Goal: Task Accomplishment & Management: Manage account settings

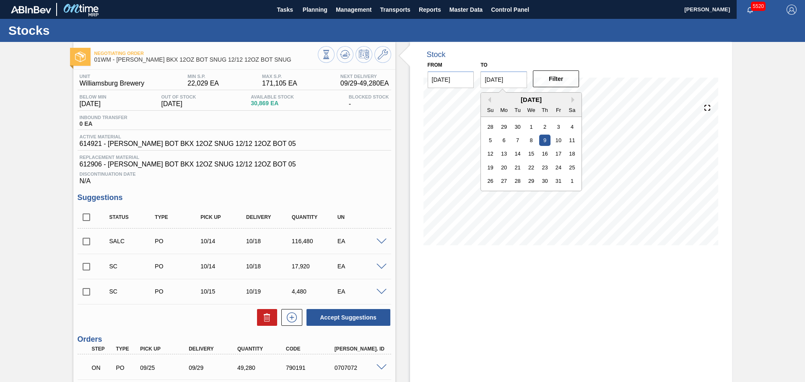
click at [511, 82] on input "10/09/2025" at bounding box center [503, 79] width 47 height 17
click at [548, 184] on div "30" at bounding box center [544, 180] width 11 height 11
type input "[DATE]"
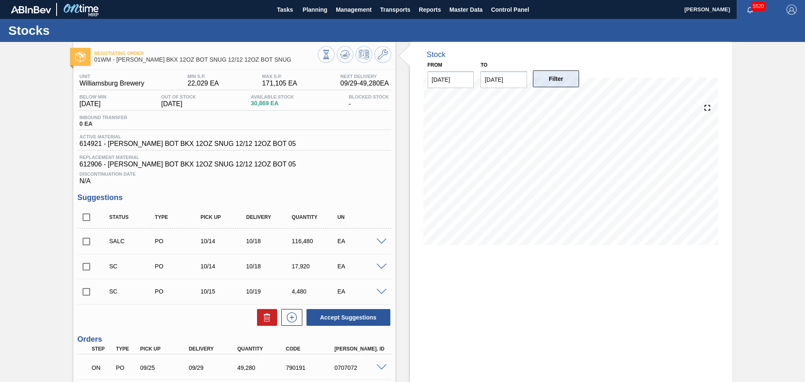
click at [563, 86] on button "Filter" at bounding box center [556, 78] width 47 height 17
click at [386, 57] on icon at bounding box center [383, 54] width 10 height 10
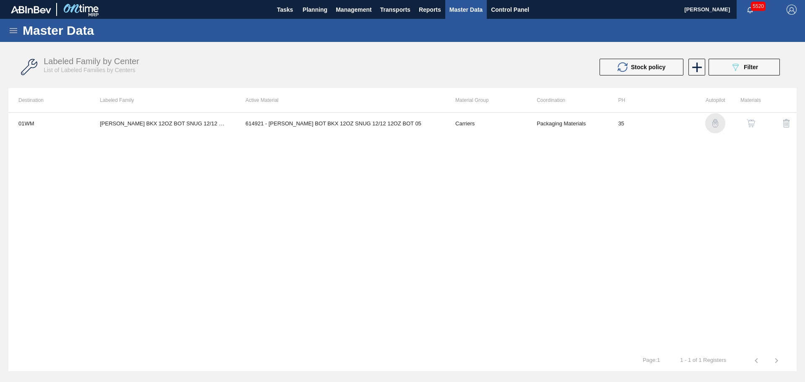
click at [713, 125] on img "button" at bounding box center [715, 123] width 8 height 8
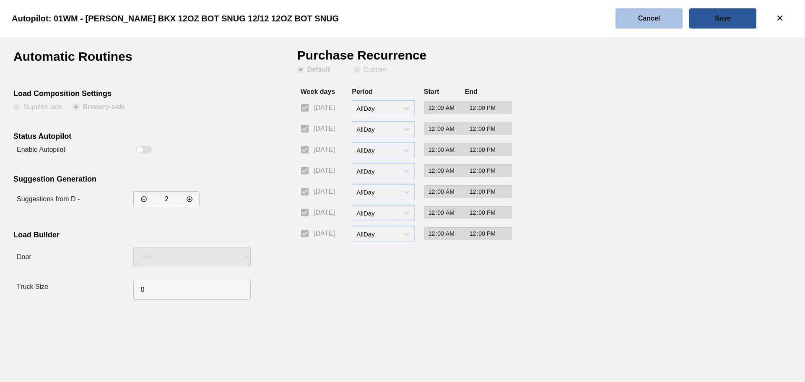
click at [642, 25] on button "Cancel" at bounding box center [648, 18] width 67 height 20
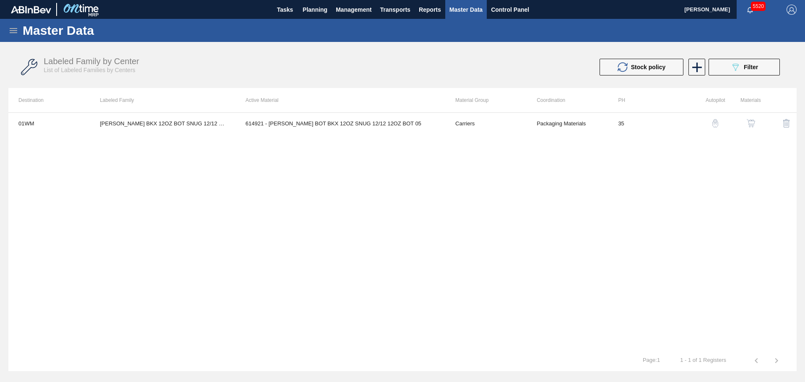
click at [752, 124] on img "button" at bounding box center [751, 123] width 8 height 8
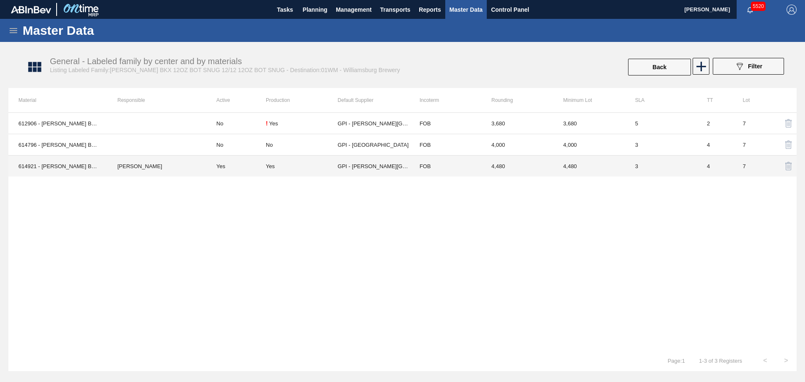
click at [378, 168] on td "GPI - [PERSON_NAME][GEOGRAPHIC_DATA]" at bounding box center [373, 166] width 72 height 21
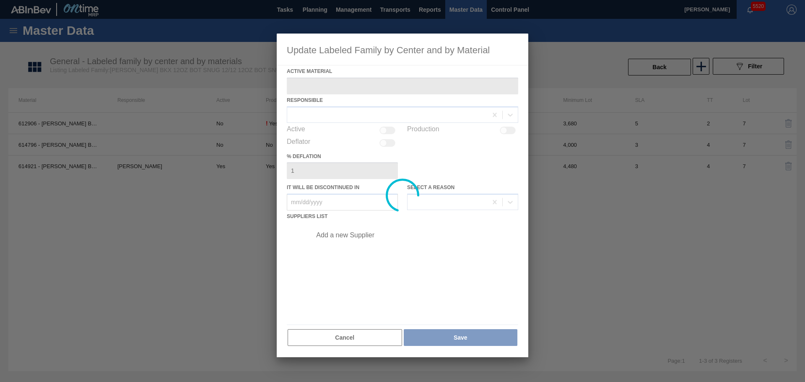
type Material "614921 - [PERSON_NAME] BOT BKX 12OZ SNUG 12/12 12OZ BOT 05"
checkbox input "true"
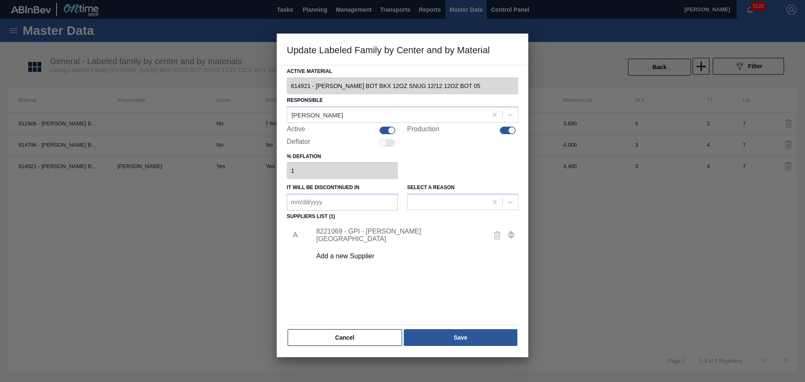
click at [361, 233] on div "8221069 - GPI - W. Monroe" at bounding box center [398, 235] width 164 height 15
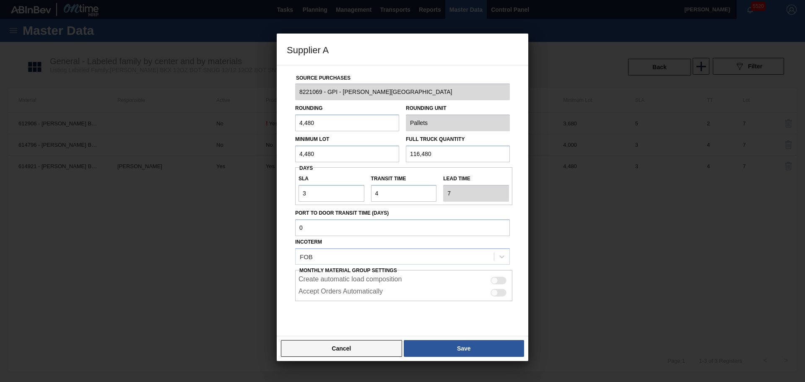
click at [368, 348] on button "Cancel" at bounding box center [341, 348] width 121 height 17
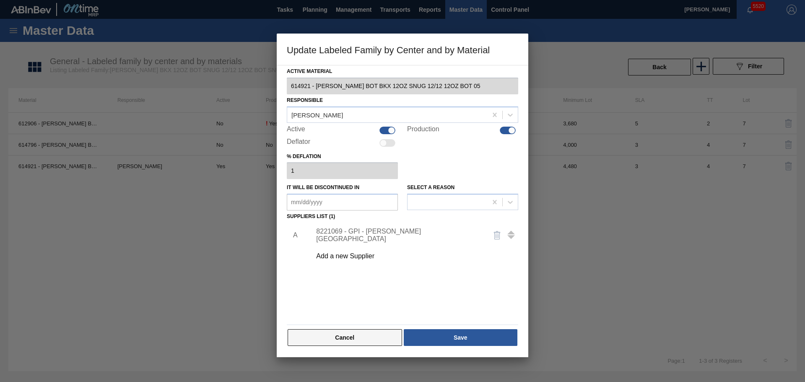
click at [369, 340] on button "Cancel" at bounding box center [345, 337] width 114 height 17
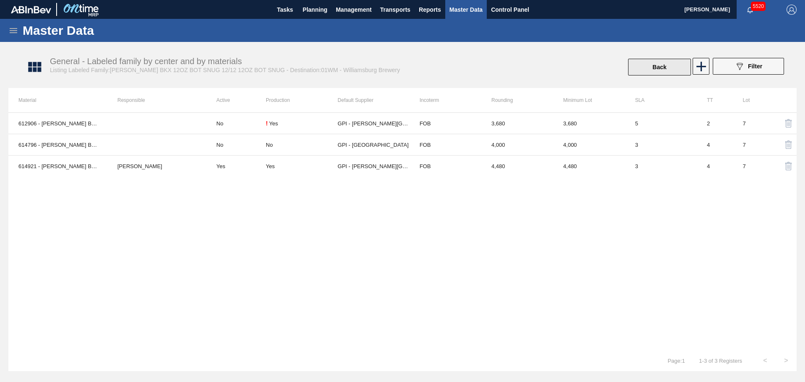
click at [639, 69] on button "Back" at bounding box center [659, 67] width 63 height 17
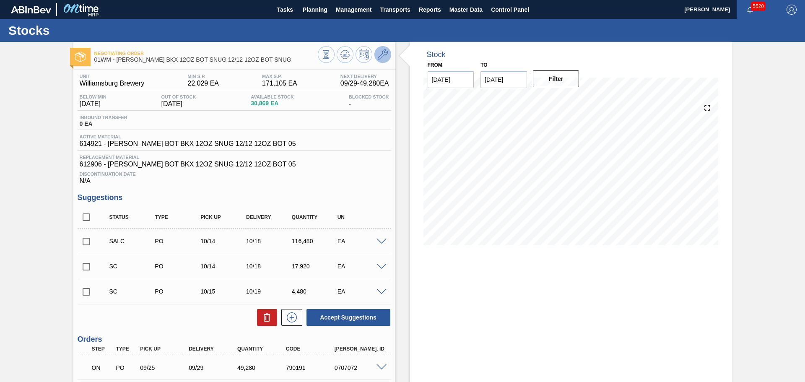
click at [379, 57] on icon at bounding box center [383, 54] width 10 height 10
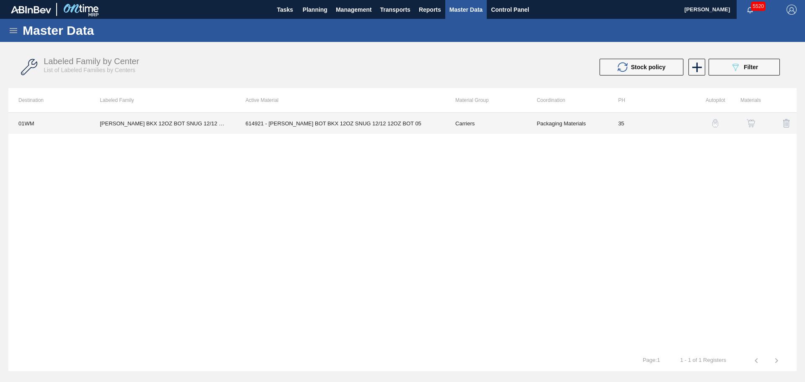
click at [326, 122] on td "614921 - [PERSON_NAME] BOT BKX 12OZ SNUG 12/12 12OZ BOT 05" at bounding box center [341, 123] width 210 height 21
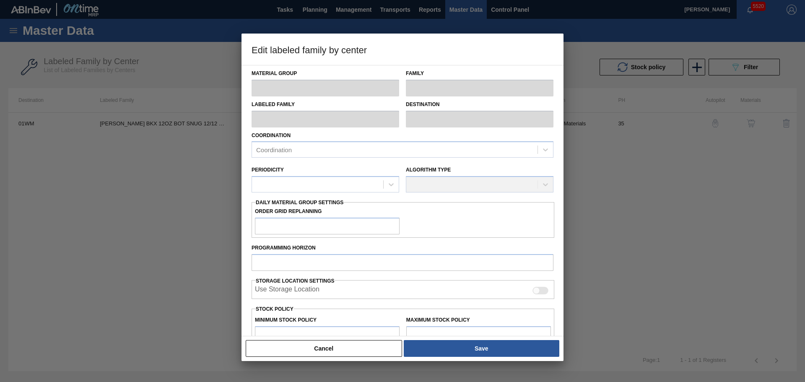
type input "Carriers"
type input "Bottle Carriers"
type input "[PERSON_NAME] BKX 12OZ BOT SNUG 12/12 12OZ BOT SNUG"
type input "01WM - Williamsburg Brewery"
type input "35"
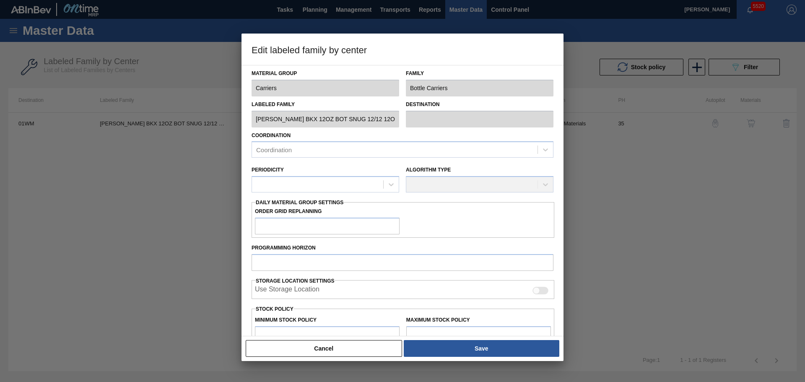
type input "22,029"
type input "171,105"
type input "3"
type input "26,501"
checkbox input "true"
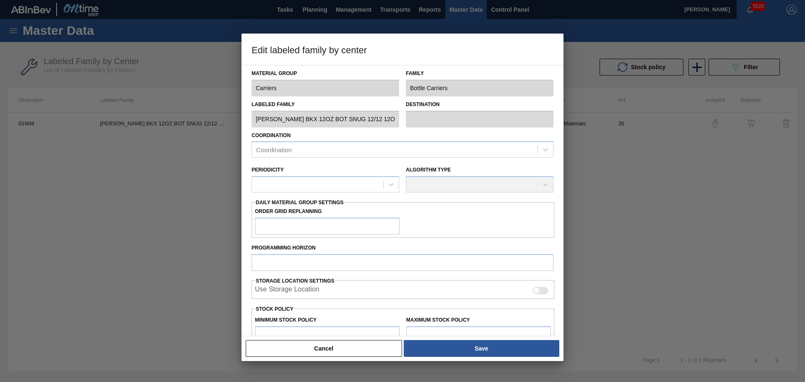
checkbox input "true"
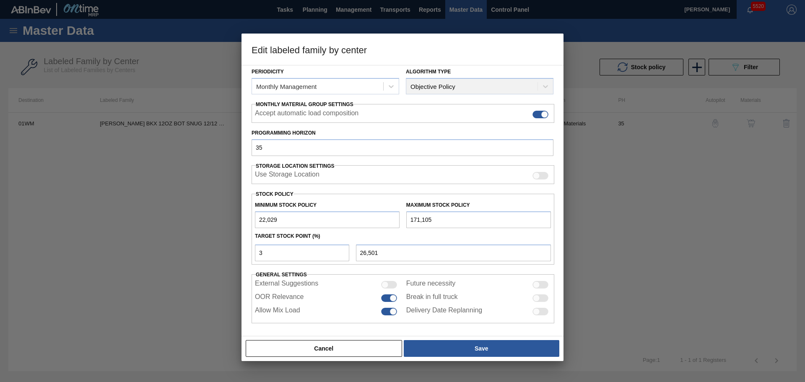
scroll to position [102, 0]
click at [365, 350] on button "Cancel" at bounding box center [324, 348] width 156 height 17
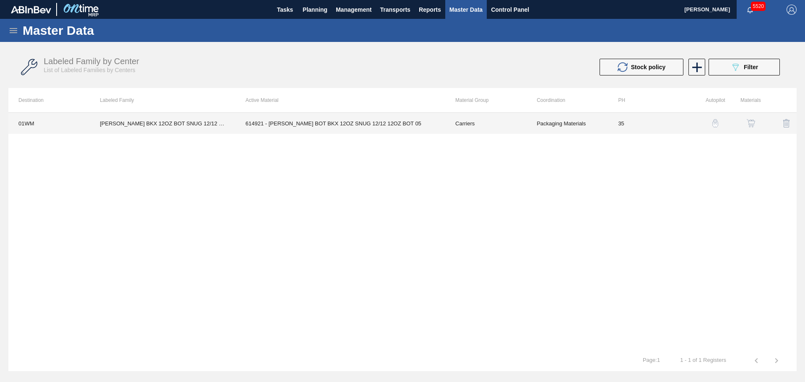
click at [341, 121] on td "614921 - [PERSON_NAME] BOT BKX 12OZ SNUG 12/12 12OZ BOT 05" at bounding box center [341, 123] width 210 height 21
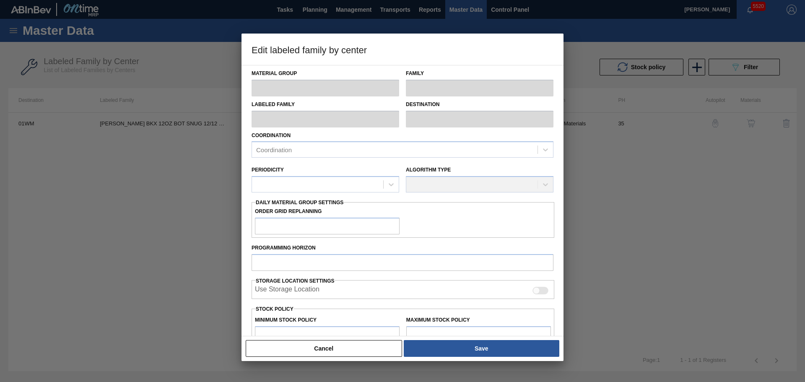
type input "Carriers"
type input "Bottle Carriers"
type input "[PERSON_NAME] BKX 12OZ BOT SNUG 12/12 12OZ BOT SNUG"
type input "01WM - Williamsburg Brewery"
type input "35"
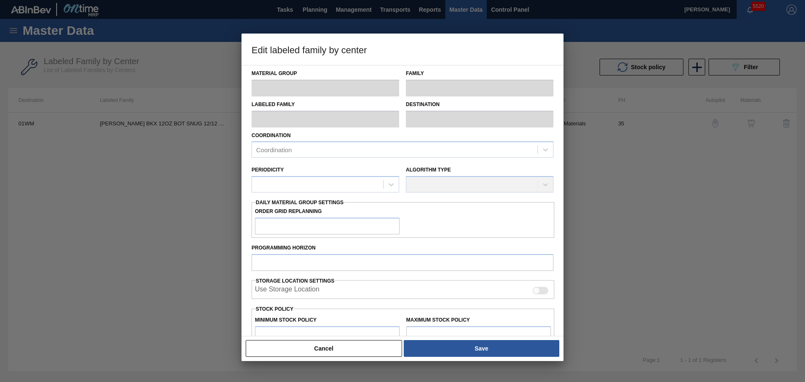
type input "22,029"
type input "171,105"
type input "3"
type input "26,501"
checkbox input "true"
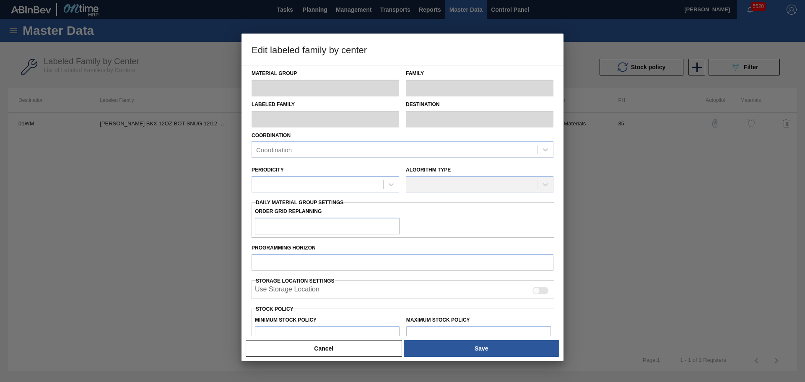
checkbox input "true"
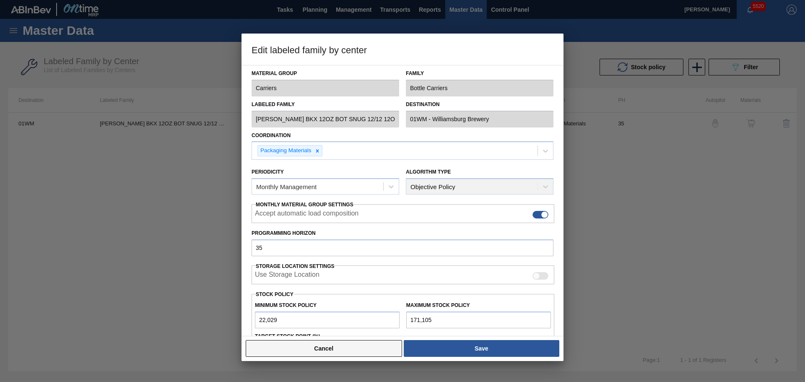
click at [334, 353] on button "Cancel" at bounding box center [324, 348] width 156 height 17
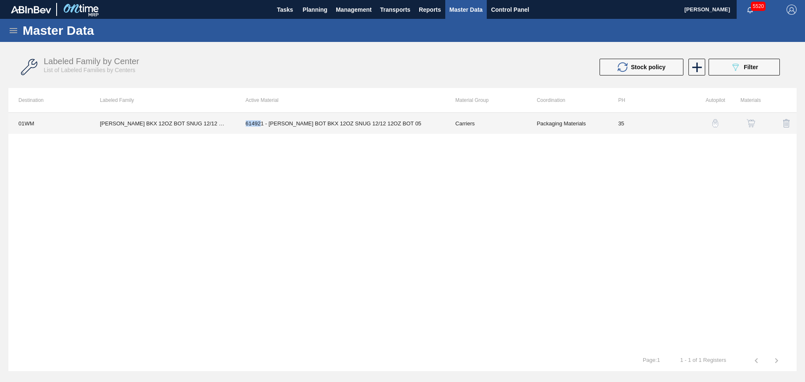
drag, startPoint x: 242, startPoint y: 125, endPoint x: 259, endPoint y: 125, distance: 17.6
click at [259, 125] on td "614921 - [PERSON_NAME] BOT BKX 12OZ SNUG 12/12 12OZ BOT 05" at bounding box center [341, 123] width 210 height 21
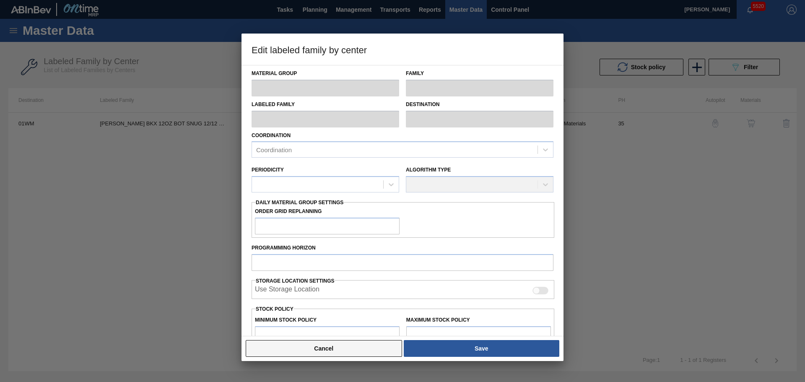
click at [370, 355] on button "Cancel" at bounding box center [324, 348] width 156 height 17
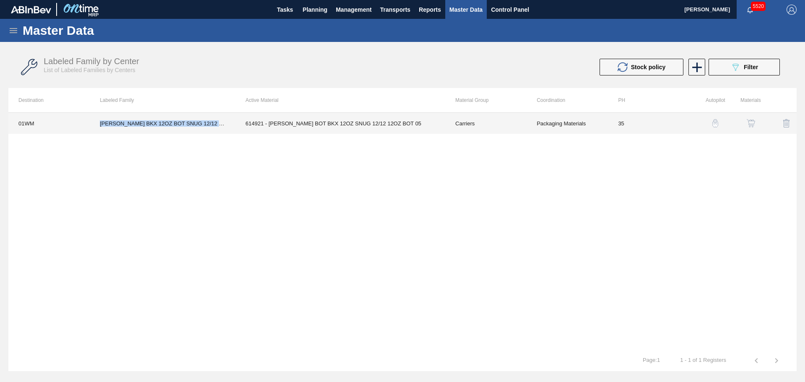
drag, startPoint x: 101, startPoint y: 123, endPoint x: 222, endPoint y: 124, distance: 120.7
click at [222, 124] on td "[PERSON_NAME] BKX 12OZ BOT SNUG 12/12 12OZ BOT SNUG" at bounding box center [162, 123] width 145 height 21
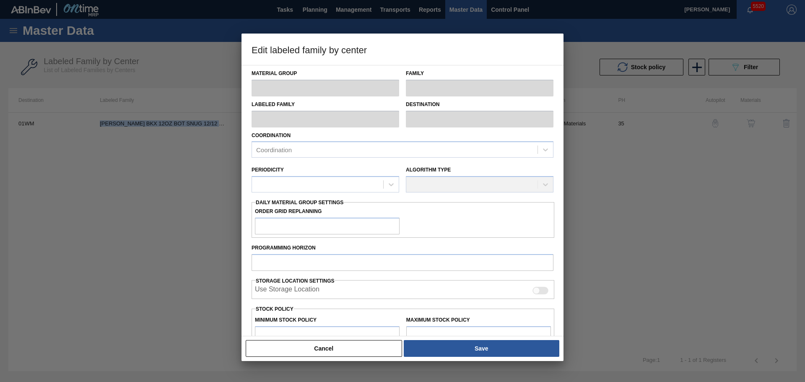
copy td "CARR BKX 12OZ BOT SNUG 12/12 12OZ BOT S"
type input "Carriers"
type input "Bottle Carriers"
type input "[PERSON_NAME] BKX 12OZ BOT SNUG 12/12 12OZ BOT SNUG"
type input "01WM - Williamsburg Brewery"
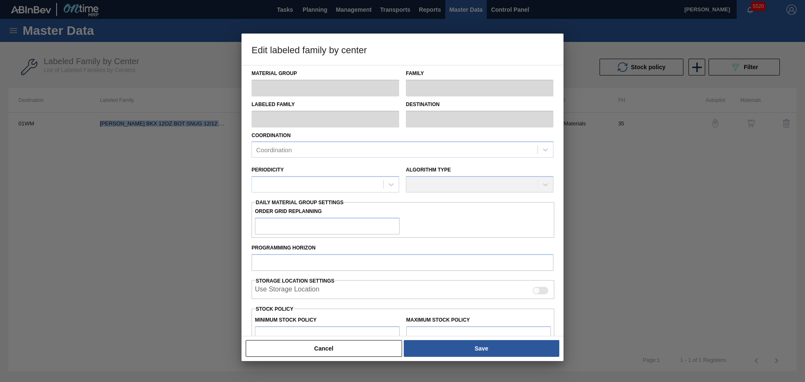
type input "35"
type input "22,029"
type input "171,105"
type input "3"
type input "26,501"
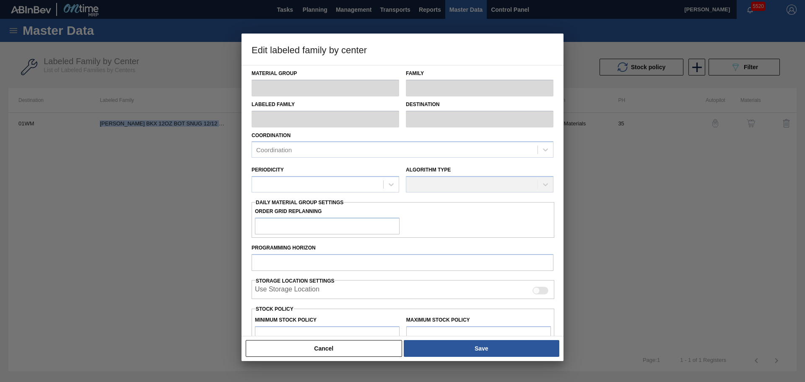
checkbox input "true"
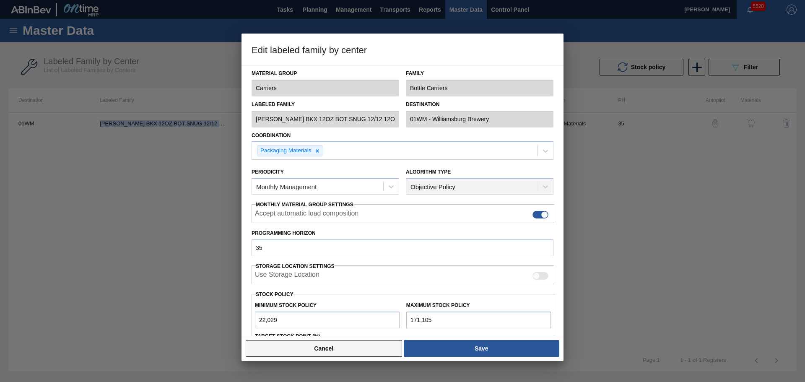
click at [335, 352] on button "Cancel" at bounding box center [324, 348] width 156 height 17
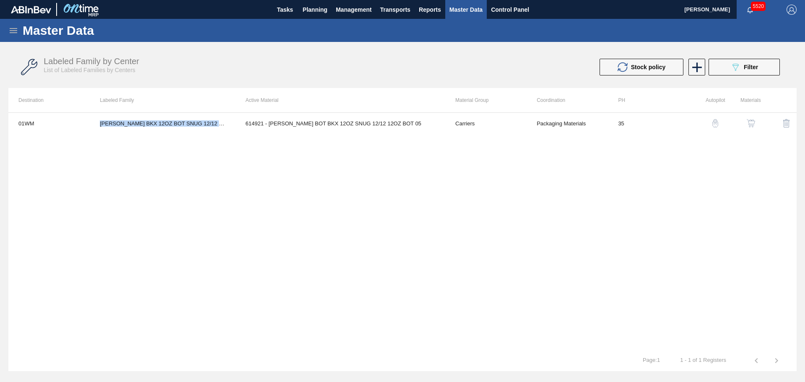
copy td "CARR BKX 12OZ BOT SNUG 12/12 12OZ BOT S"
drag, startPoint x: 15, startPoint y: 38, endPoint x: 11, endPoint y: 34, distance: 6.2
click at [15, 38] on div "Master Data" at bounding box center [402, 30] width 805 height 23
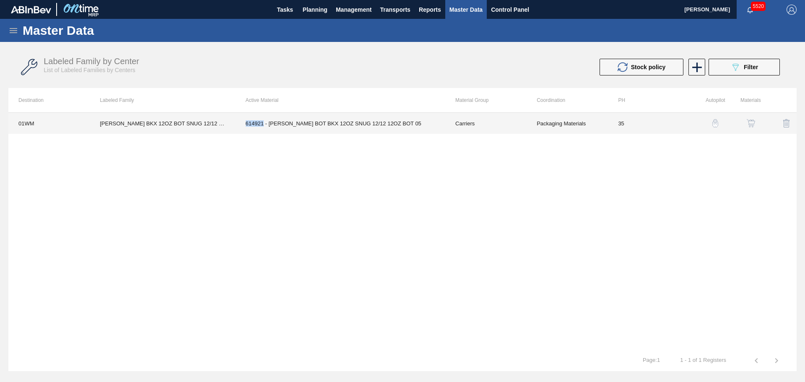
drag, startPoint x: 247, startPoint y: 125, endPoint x: 264, endPoint y: 127, distance: 16.4
click at [264, 127] on td "614921 - [PERSON_NAME] BOT BKX 12OZ SNUG 12/12 12OZ BOT 05" at bounding box center [341, 123] width 210 height 21
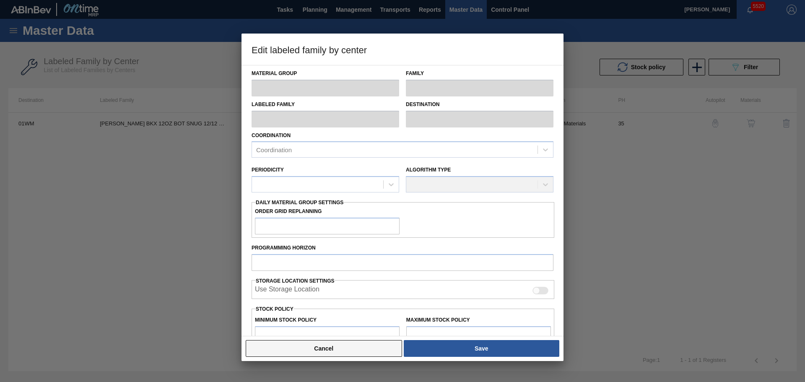
click at [361, 352] on button "Cancel" at bounding box center [324, 348] width 156 height 17
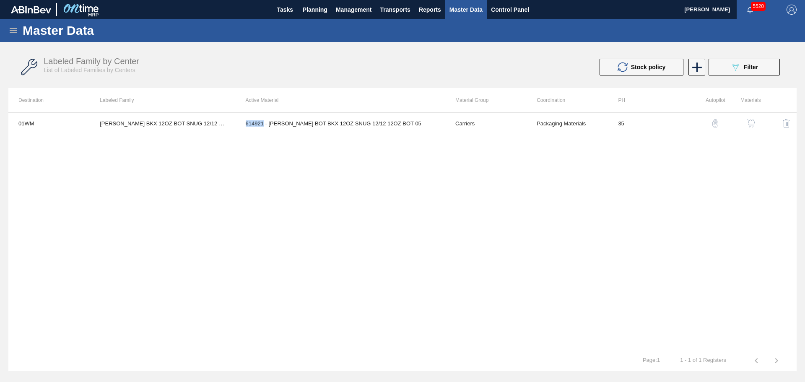
copy td "614921"
click at [15, 30] on icon at bounding box center [14, 30] width 8 height 5
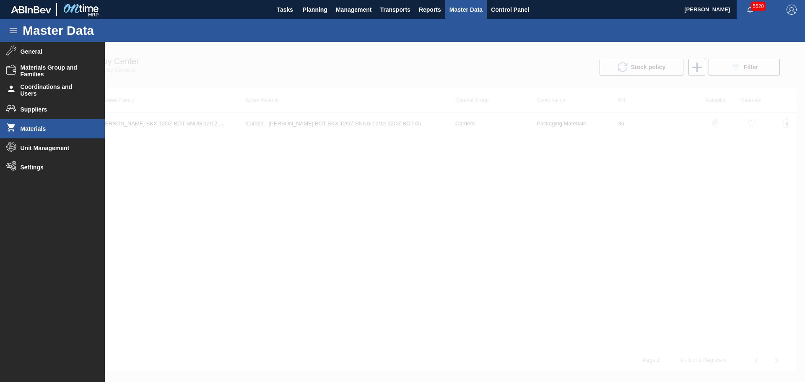
click at [52, 122] on li "Materials" at bounding box center [52, 128] width 105 height 19
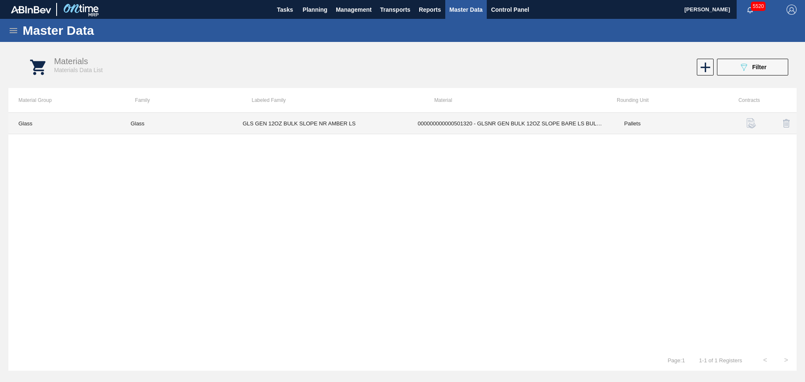
click at [328, 126] on td "GLS GEN 12OZ BULK SLOPE NR AMBER LS" at bounding box center [320, 123] width 175 height 21
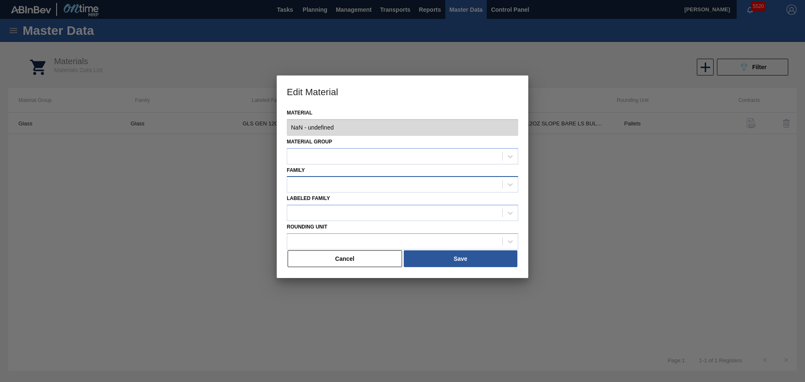
type input "501320 - 000000000000501320 - GLSNR GEN BULK 12OZ SLOPE BARE LS BULK 0"
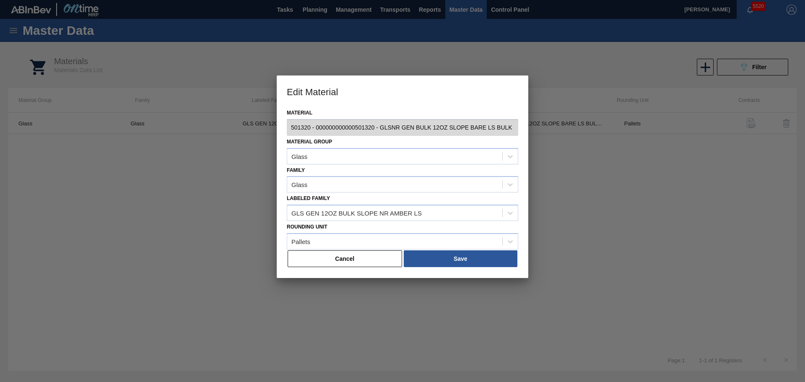
drag, startPoint x: 346, startPoint y: 262, endPoint x: 352, endPoint y: 261, distance: 5.6
click at [347, 262] on button "Cancel" at bounding box center [345, 258] width 114 height 17
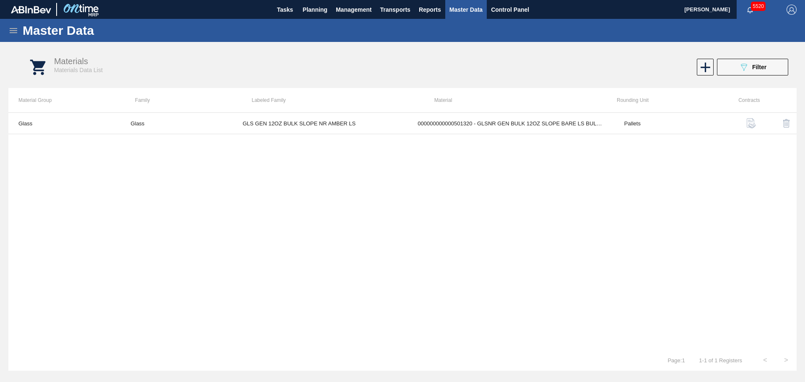
click at [762, 57] on div "Materials Materials Data List 089F7B8B-B2A5-4AFE-B5C0-19BA573D28AC Filter" at bounding box center [411, 67] width 788 height 31
click at [761, 64] on div "089F7B8B-B2A5-4AFE-B5C0-19BA573D28AC Filter" at bounding box center [753, 67] width 28 height 10
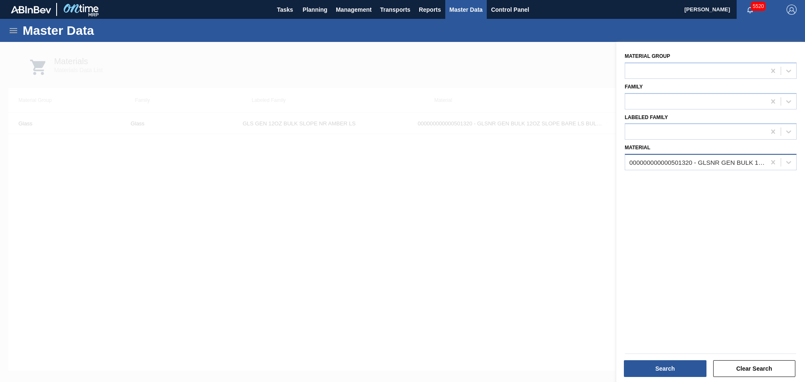
drag, startPoint x: 773, startPoint y: 160, endPoint x: 742, endPoint y: 158, distance: 31.1
click at [771, 160] on icon at bounding box center [773, 162] width 8 height 8
paste input "614921"
type input "614921"
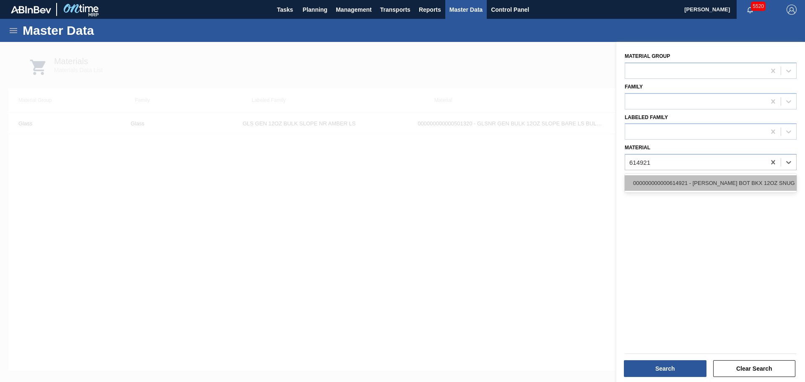
click at [674, 188] on div "000000000000614921 - CARR BOT BKX 12OZ SNUG 12/12 12OZ BOT 05" at bounding box center [711, 183] width 172 height 16
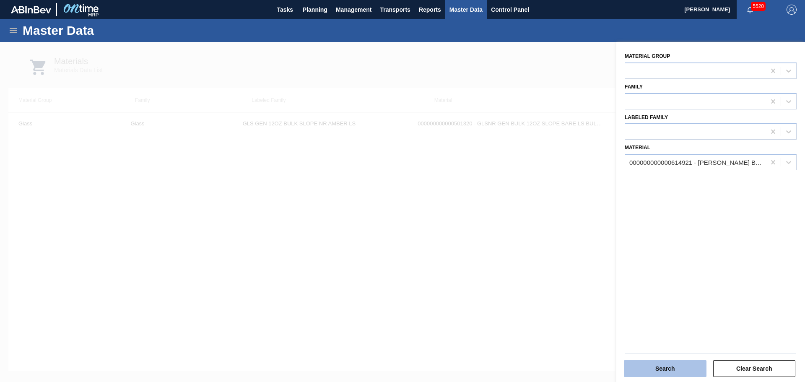
click at [667, 368] on button "Search" at bounding box center [665, 368] width 83 height 17
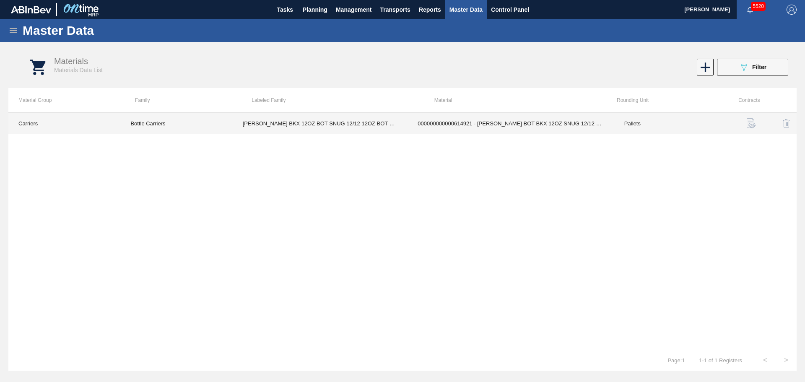
click at [296, 119] on td "[PERSON_NAME] BKX 12OZ BOT SNUG 12/12 12OZ BOT SNUG" at bounding box center [320, 123] width 175 height 21
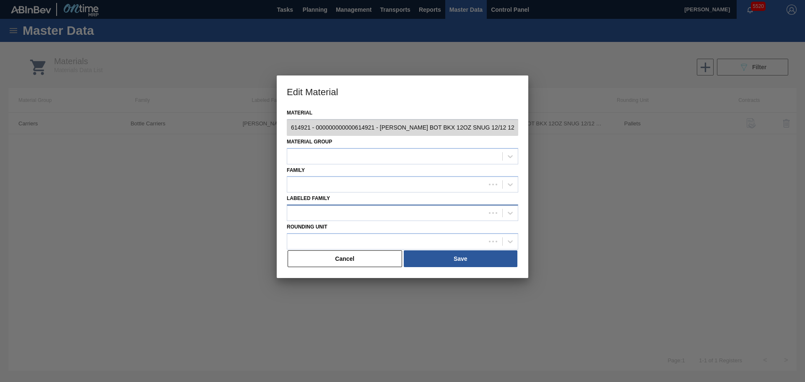
type input "614921 - 000000000000614921 - CARR BOT BKX 12OZ SNUG 12/12 12OZ BOT 05"
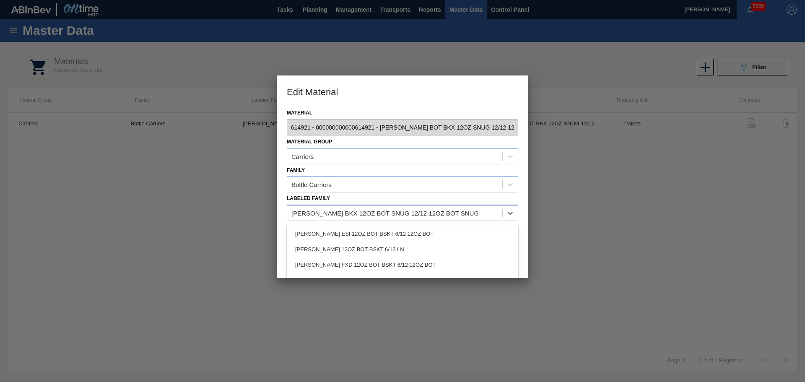
drag, startPoint x: 449, startPoint y: 213, endPoint x: 375, endPoint y: 218, distance: 73.9
click at [375, 218] on div "[PERSON_NAME] BKX 12OZ BOT SNUG 12/12 12OZ BOT SNUG" at bounding box center [394, 213] width 215 height 12
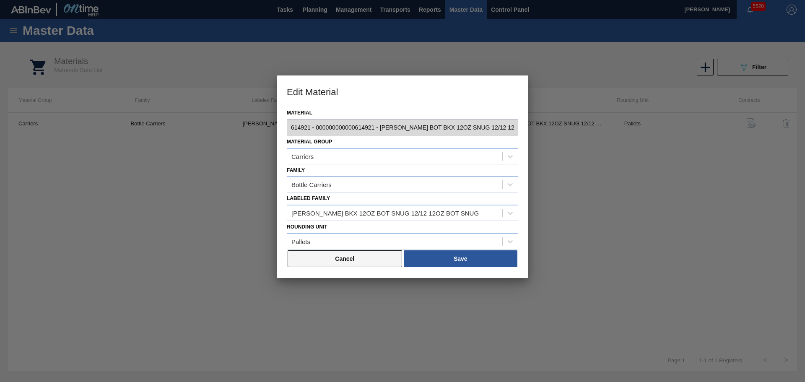
click at [337, 261] on button "Cancel" at bounding box center [345, 258] width 114 height 17
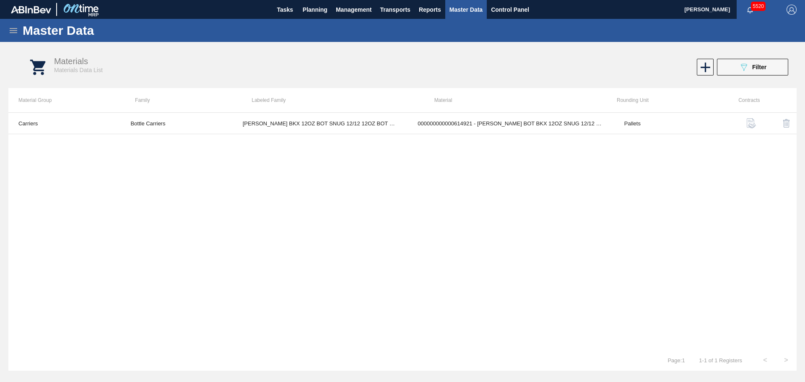
click at [16, 32] on icon at bounding box center [14, 30] width 8 height 5
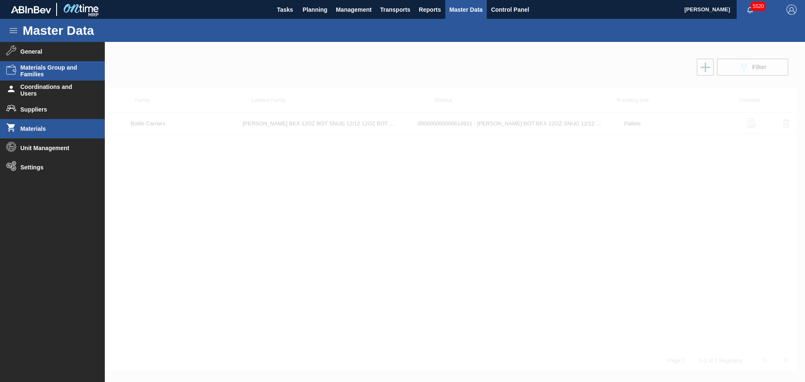
click at [68, 74] on span "Materials Group and Families" at bounding box center [55, 70] width 69 height 13
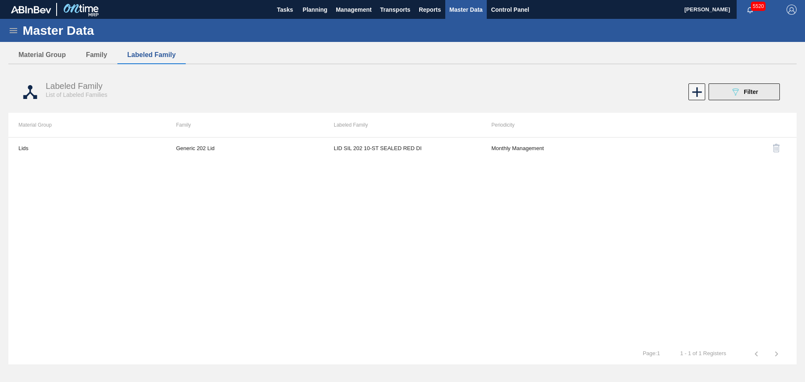
click at [739, 93] on icon "089F7B8B-B2A5-4AFE-B5C0-19BA573D28AC" at bounding box center [735, 92] width 10 height 10
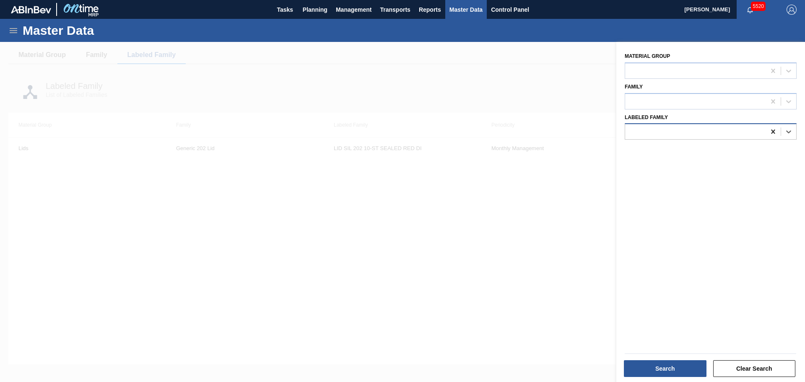
click at [775, 130] on icon at bounding box center [773, 131] width 8 height 8
type Family "c"
click at [557, 295] on div at bounding box center [402, 233] width 805 height 382
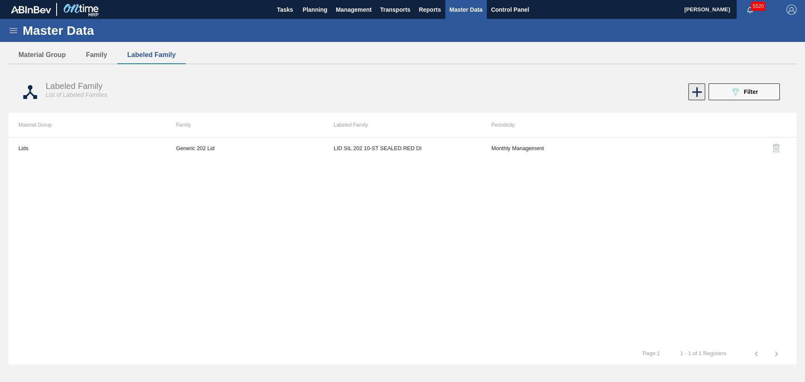
click at [690, 93] on icon at bounding box center [697, 92] width 16 height 16
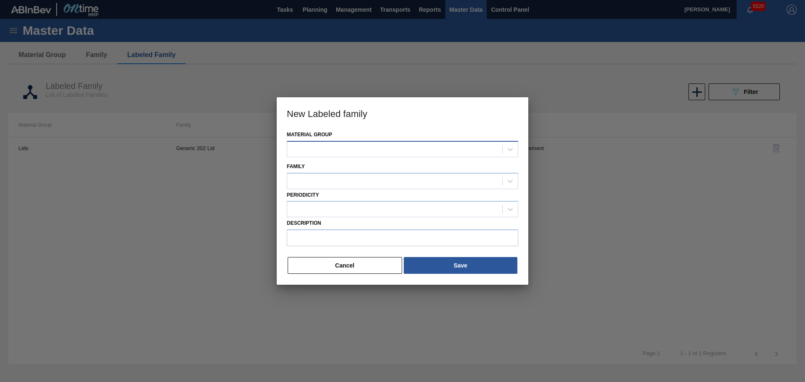
click at [335, 147] on div at bounding box center [394, 149] width 215 height 12
click at [464, 115] on h3 "New Labeled family" at bounding box center [403, 113] width 252 height 32
click at [351, 260] on button "Cancel" at bounding box center [345, 265] width 114 height 17
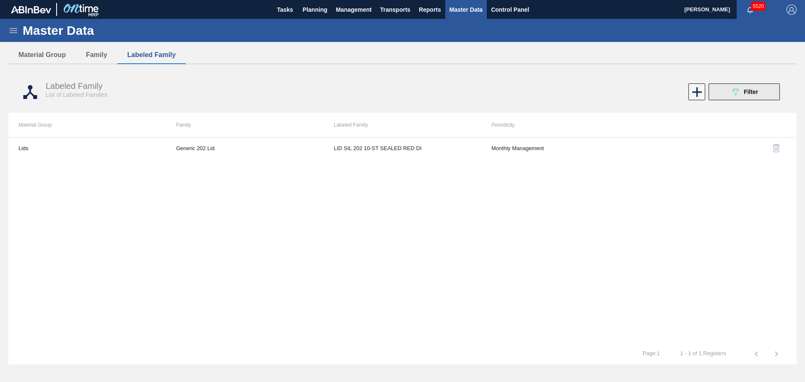
click at [744, 90] on span "Filter" at bounding box center [751, 91] width 14 height 7
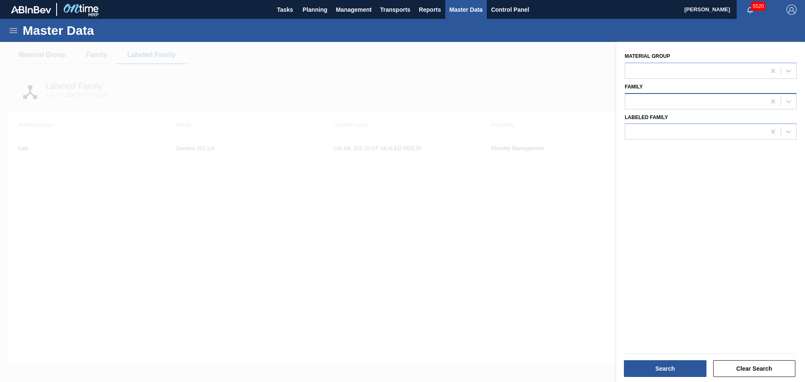
click at [670, 103] on div at bounding box center [695, 101] width 140 height 12
click at [660, 69] on div at bounding box center [695, 71] width 140 height 12
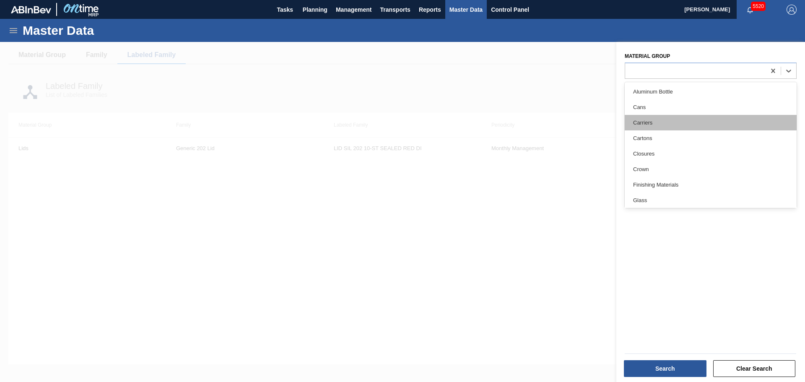
click at [660, 123] on div "Carriers" at bounding box center [711, 123] width 172 height 16
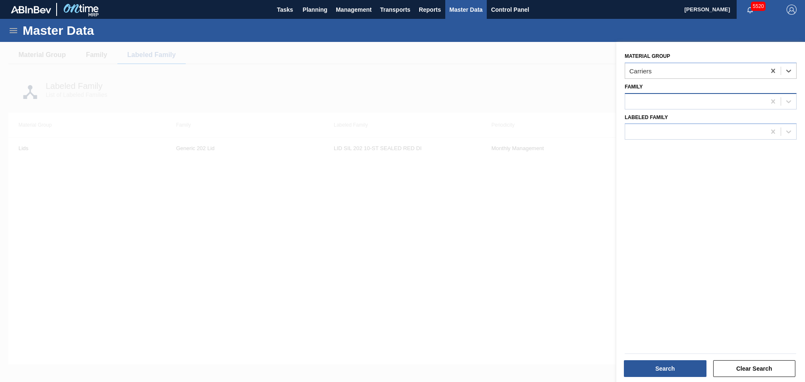
click at [646, 101] on div at bounding box center [695, 101] width 140 height 12
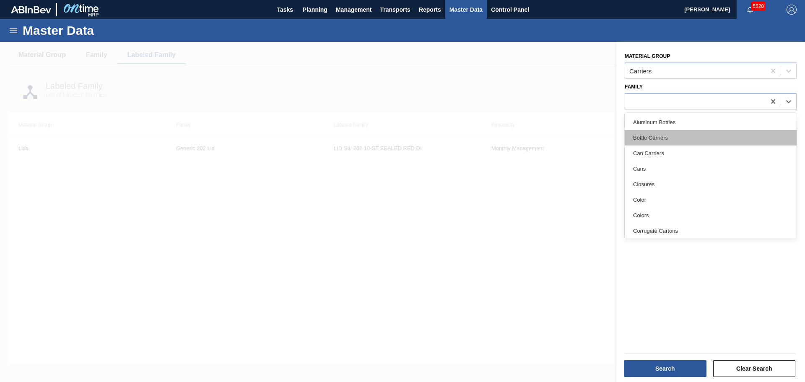
click at [663, 137] on div "Bottle Carriers" at bounding box center [711, 138] width 172 height 16
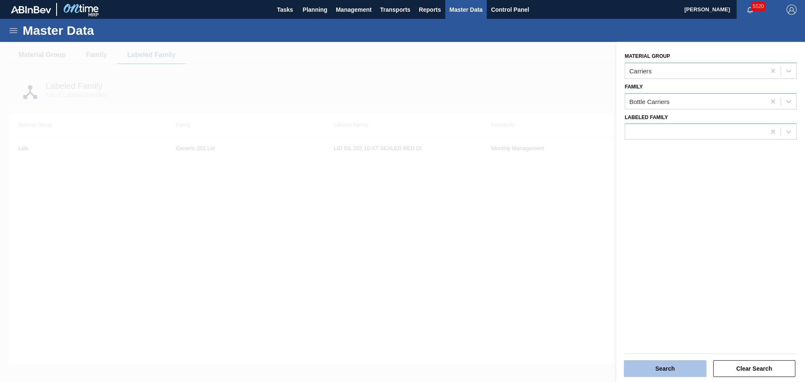
click at [669, 369] on button "Search" at bounding box center [665, 368] width 83 height 17
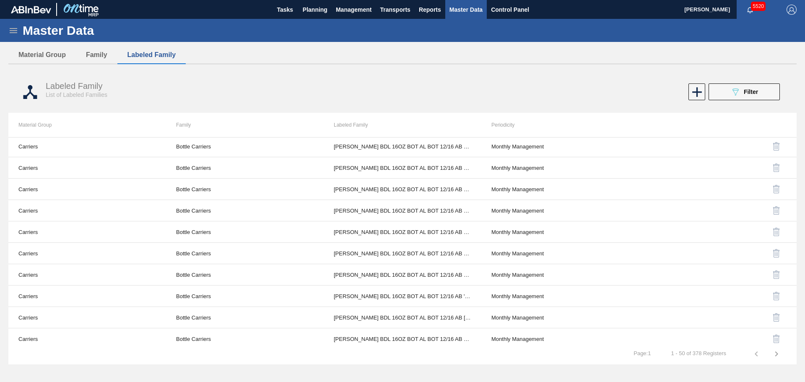
scroll to position [863, 0]
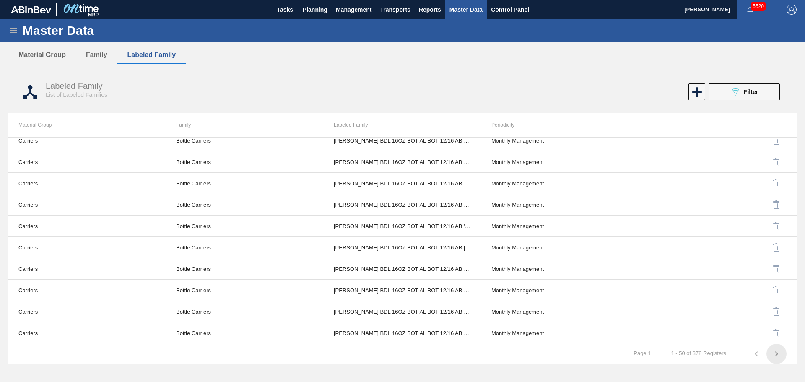
click at [774, 354] on icon "button" at bounding box center [776, 354] width 10 height 10
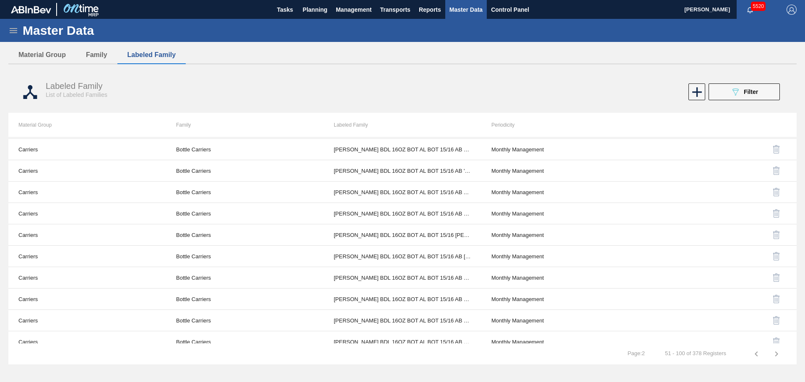
scroll to position [0, 0]
click at [11, 32] on icon at bounding box center [13, 31] width 10 height 10
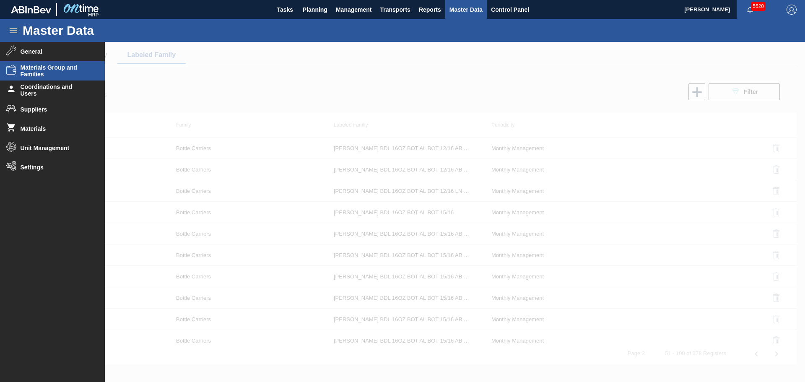
click at [617, 51] on div at bounding box center [402, 212] width 805 height 340
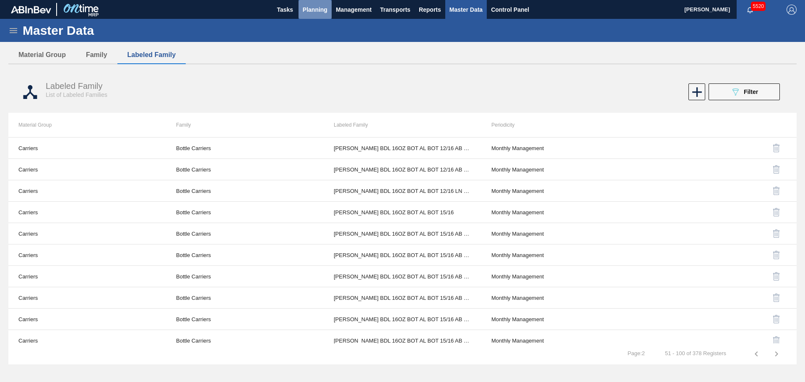
click at [315, 9] on span "Planning" at bounding box center [315, 10] width 25 height 10
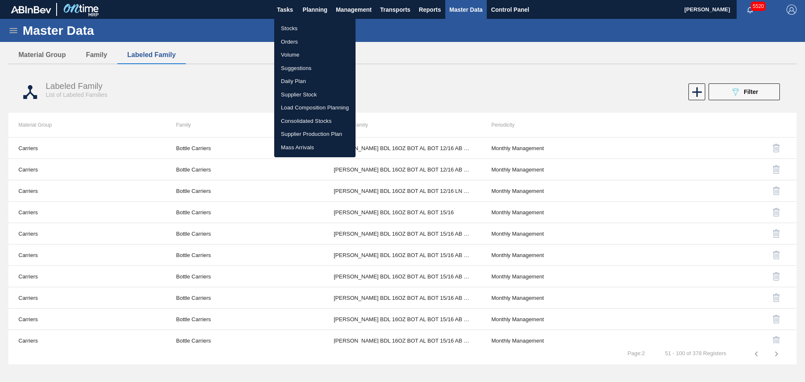
click at [523, 91] on div at bounding box center [402, 191] width 805 height 382
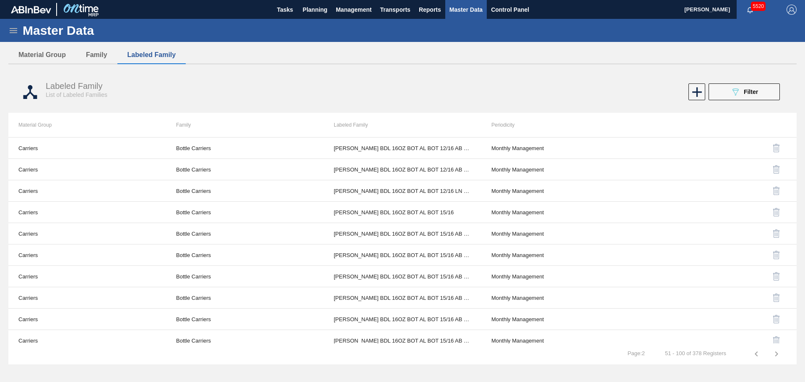
click at [557, 87] on div "089F7B8B-B2A5-4AFE-B5C0-19BA573D28AC Filter" at bounding box center [598, 91] width 372 height 17
click at [736, 93] on icon at bounding box center [735, 91] width 6 height 7
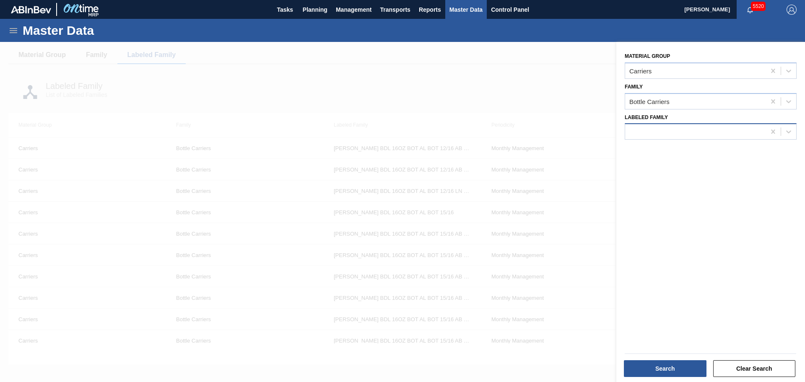
click at [704, 135] on div at bounding box center [695, 132] width 140 height 12
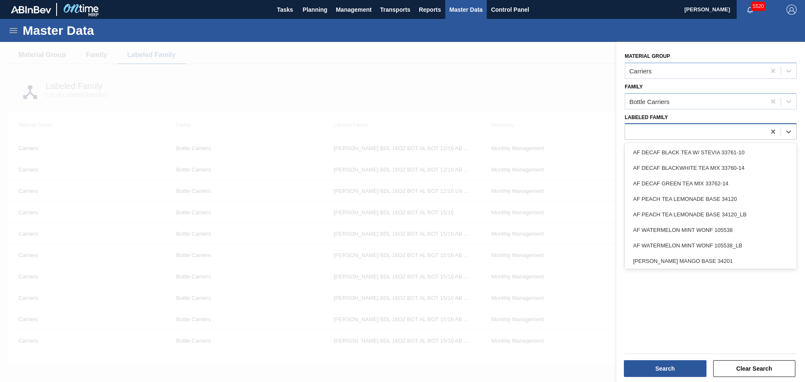
paste Family "[PERSON_NAME] BKX 12OZ BOT SNUG 12/12 12OZ BO"
type Family "[PERSON_NAME] BKX 12OZ BOT SNUG 12/12 12OZ BO"
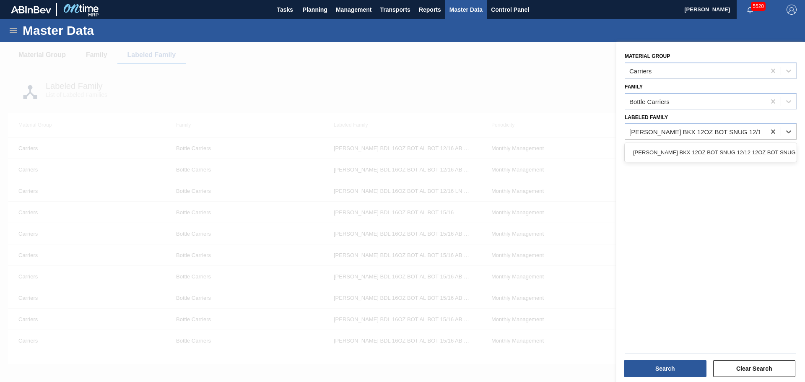
click at [710, 150] on div "[PERSON_NAME] BKX 12OZ BOT SNUG 12/12 12OZ BOT SNUG" at bounding box center [711, 153] width 172 height 16
click at [690, 364] on button "Search" at bounding box center [665, 368] width 83 height 17
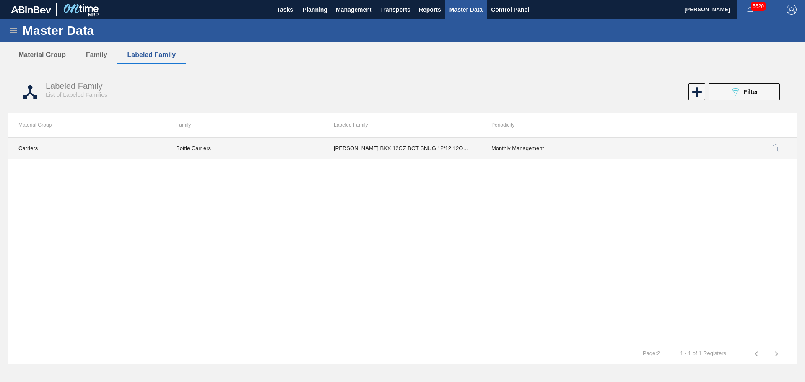
click at [390, 144] on td "[PERSON_NAME] BKX 12OZ BOT SNUG 12/12 12OZ BOT SNUG" at bounding box center [403, 148] width 158 height 21
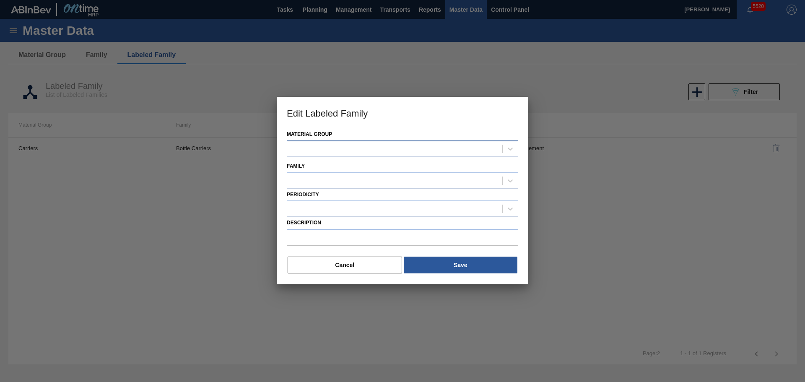
type input "[PERSON_NAME] BKX 12OZ BOT SNUG 12/12 12OZ BOT SNUG"
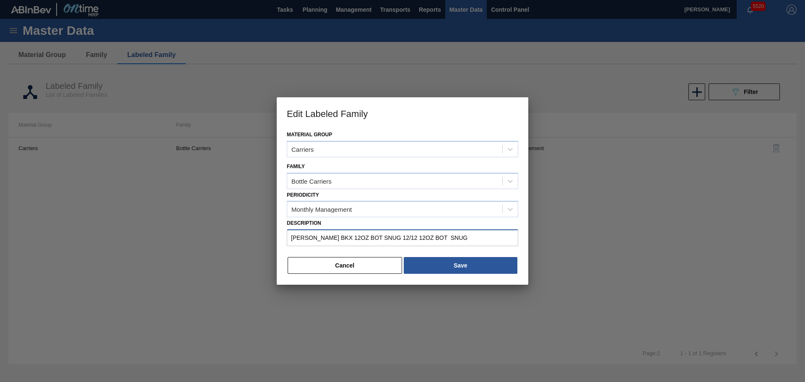
drag, startPoint x: 437, startPoint y: 240, endPoint x: 270, endPoint y: 227, distance: 166.9
click at [270, 227] on div "Edit Labeled Family Material Group Carriers Family Bottle Carriers Periodicity …" at bounding box center [402, 191] width 805 height 382
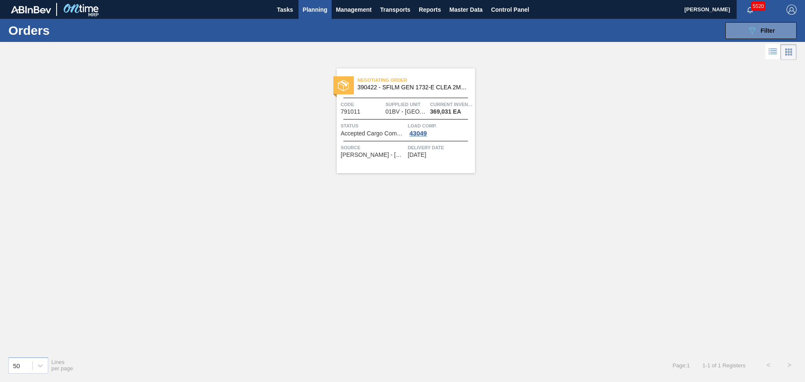
click at [405, 83] on span "Negotiating Order" at bounding box center [416, 80] width 117 height 8
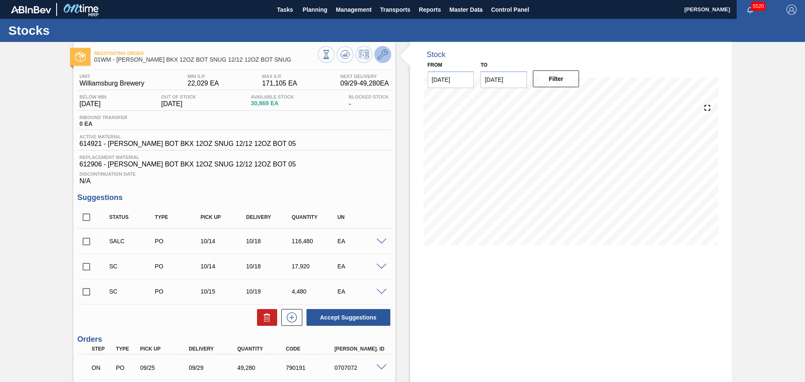
click at [381, 55] on icon at bounding box center [383, 54] width 10 height 10
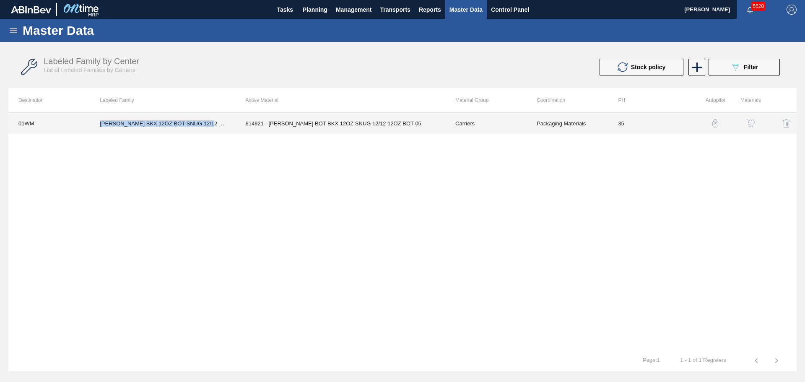
drag, startPoint x: 99, startPoint y: 125, endPoint x: 213, endPoint y: 128, distance: 113.2
click at [213, 128] on td "[PERSON_NAME] BKX 12OZ BOT SNUG 12/12 12OZ BOT SNUG" at bounding box center [162, 123] width 145 height 21
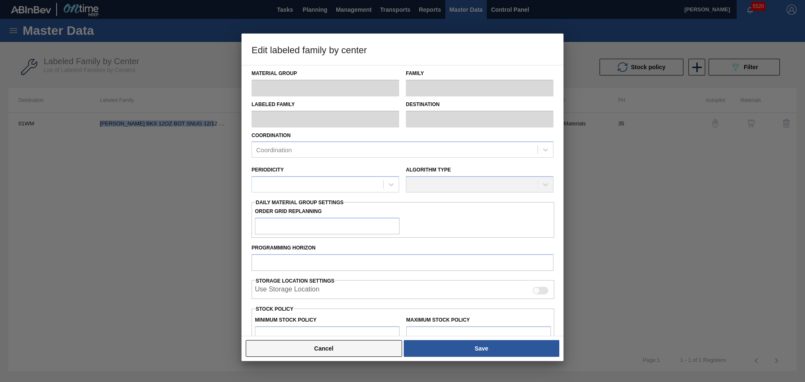
click at [371, 350] on button "Cancel" at bounding box center [324, 348] width 156 height 17
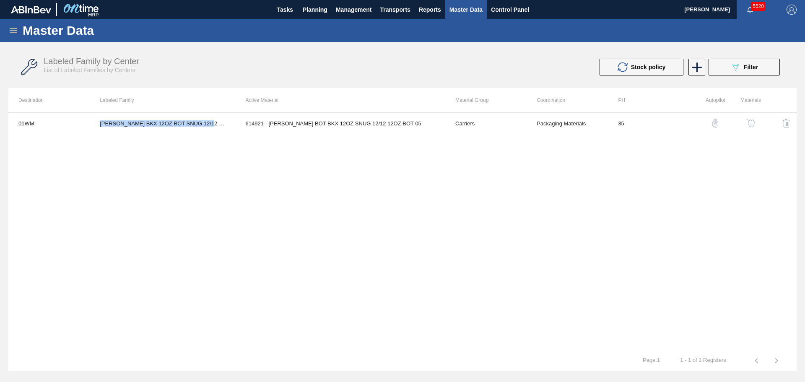
copy td "[PERSON_NAME] BKX 12OZ BOT SNUG 12/12 12OZ BO"
